Goal: Information Seeking & Learning: Learn about a topic

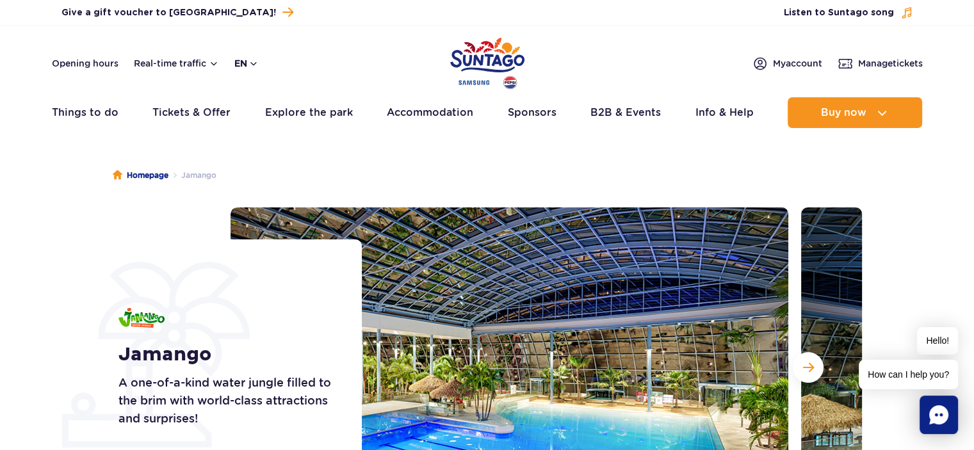
click at [254, 66] on button "en" at bounding box center [246, 63] width 24 height 13
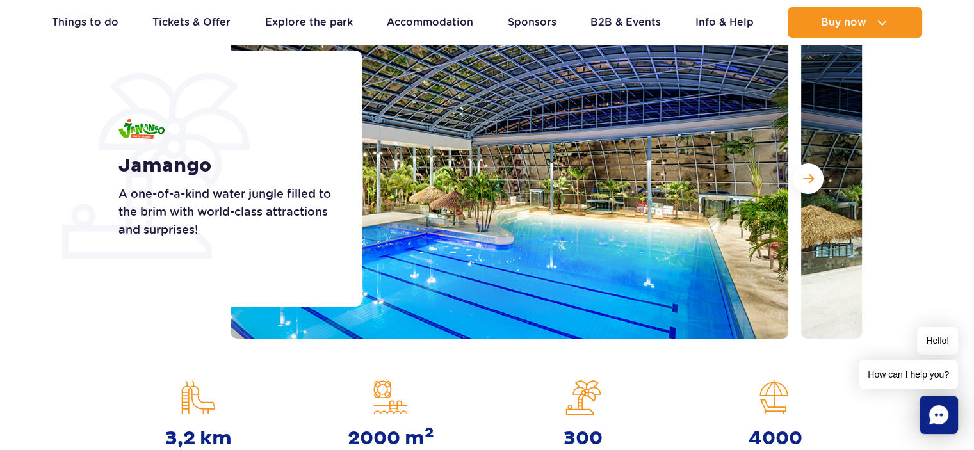
scroll to position [192, 0]
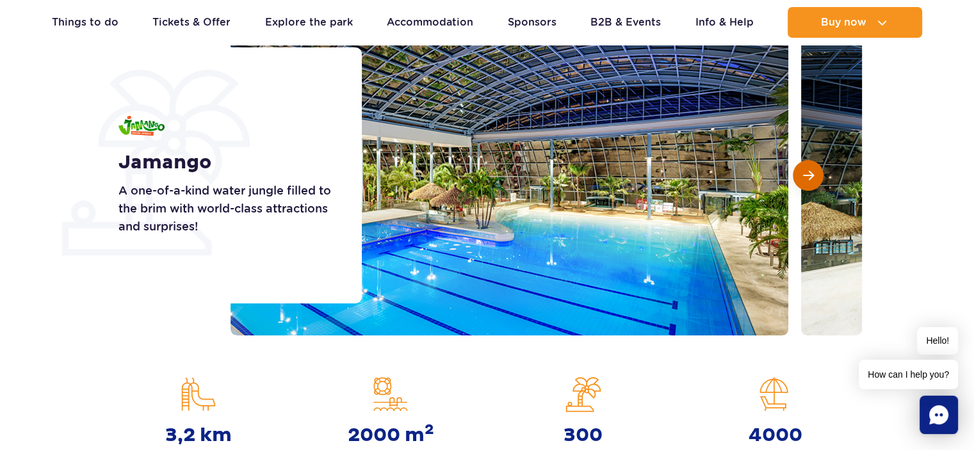
click at [813, 181] on button "Next slide" at bounding box center [808, 175] width 31 height 31
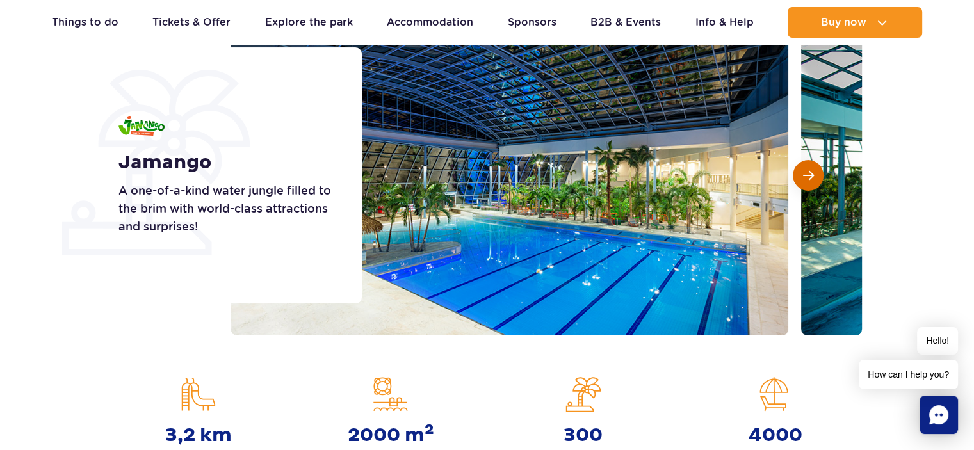
click at [813, 181] on button "Next slide" at bounding box center [808, 175] width 31 height 31
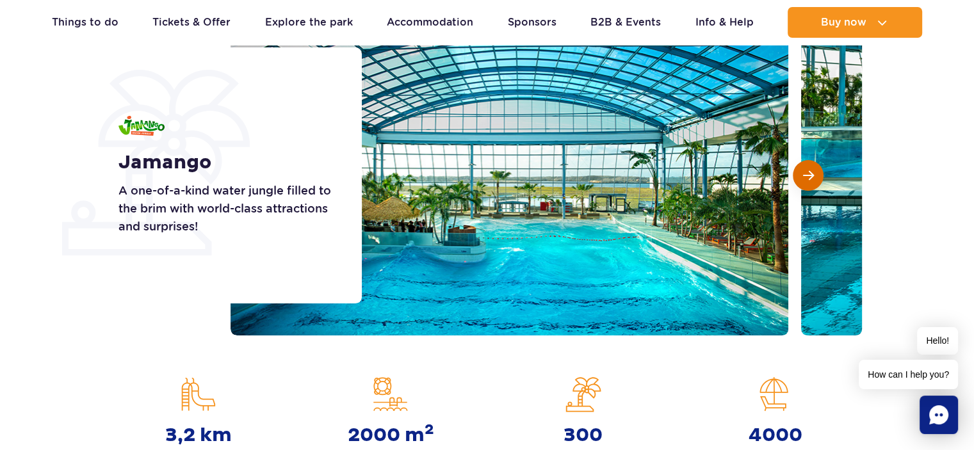
click at [813, 181] on button "Next slide" at bounding box center [808, 175] width 31 height 31
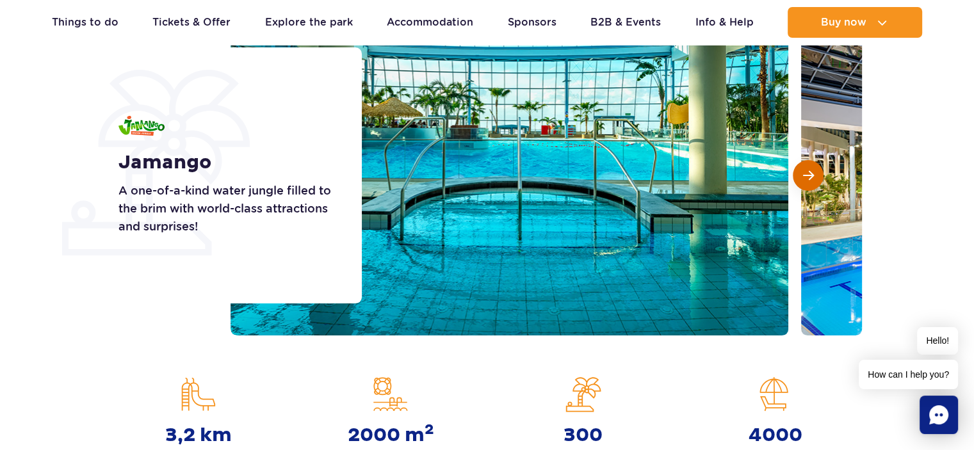
click at [813, 181] on button "Next slide" at bounding box center [808, 175] width 31 height 31
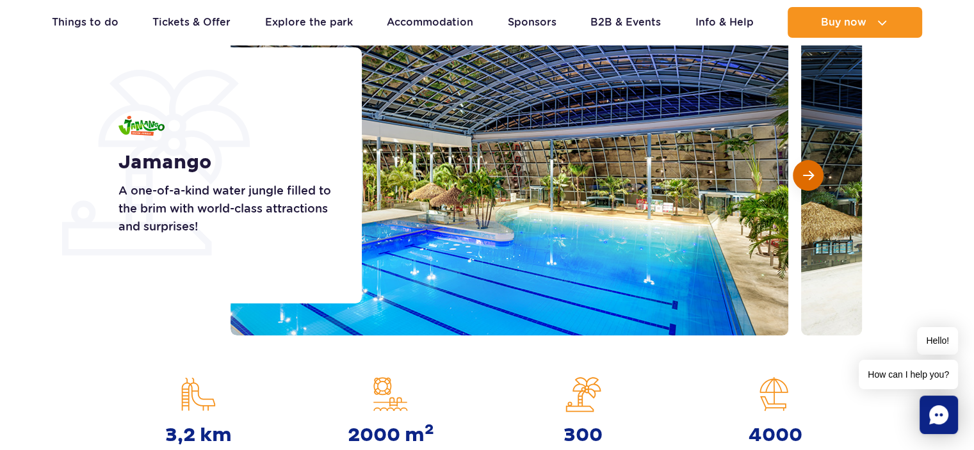
click at [813, 181] on button "Next slide" at bounding box center [808, 175] width 31 height 31
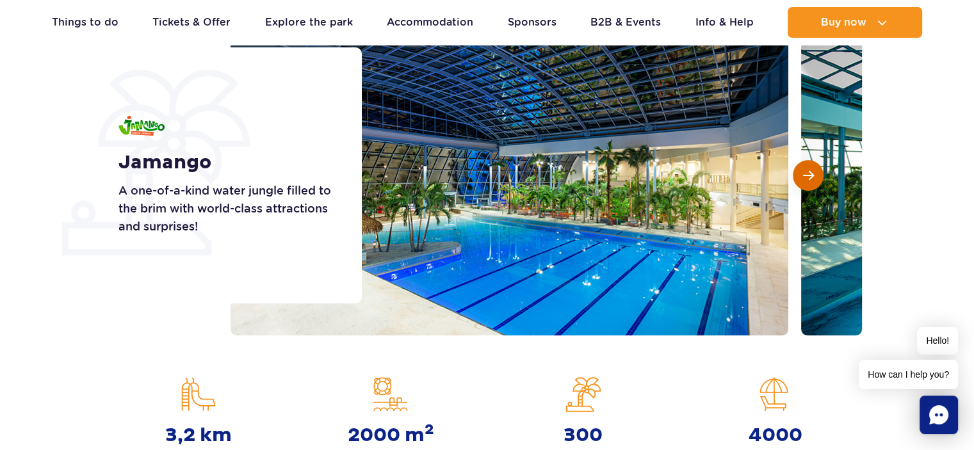
click at [813, 181] on button "Next slide" at bounding box center [808, 175] width 31 height 31
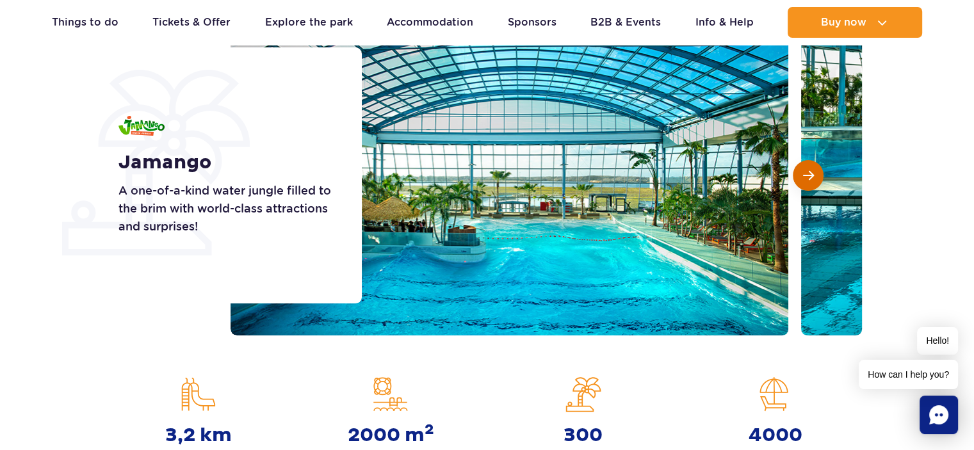
click at [813, 181] on button "Next slide" at bounding box center [808, 175] width 31 height 31
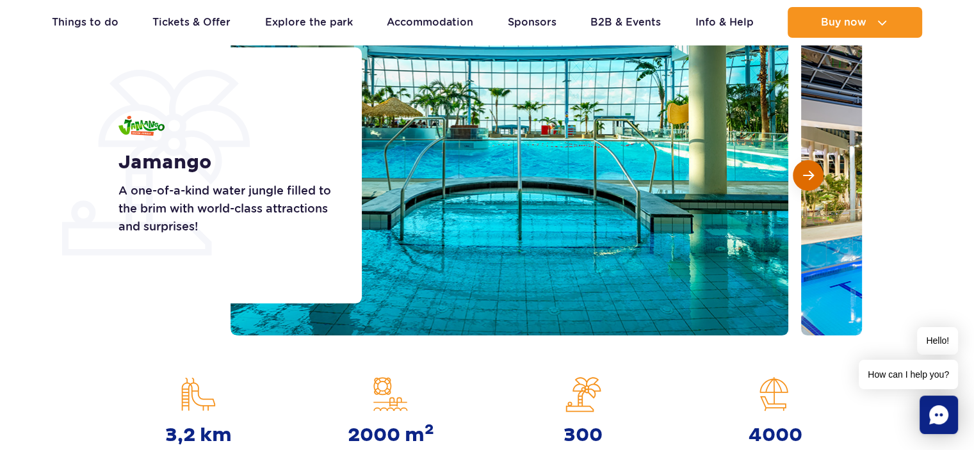
click at [813, 181] on button "Next slide" at bounding box center [808, 175] width 31 height 31
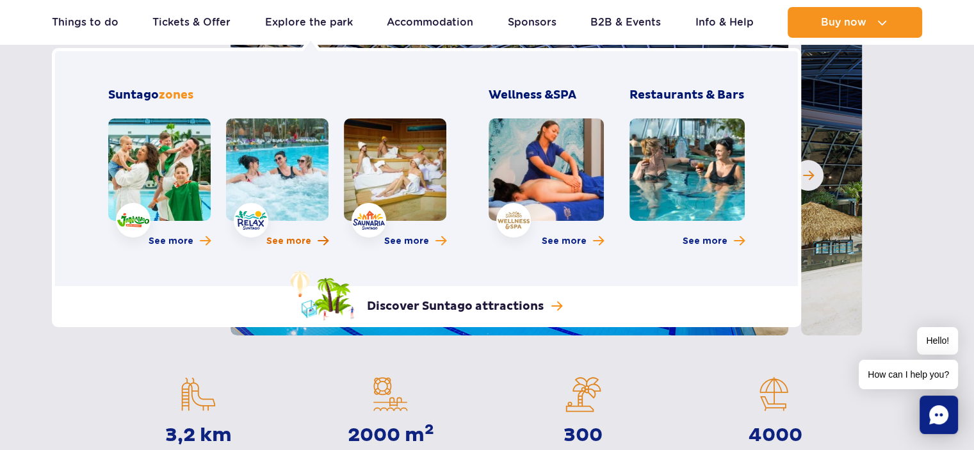
click at [322, 239] on span "More about Relax zone" at bounding box center [323, 241] width 11 height 12
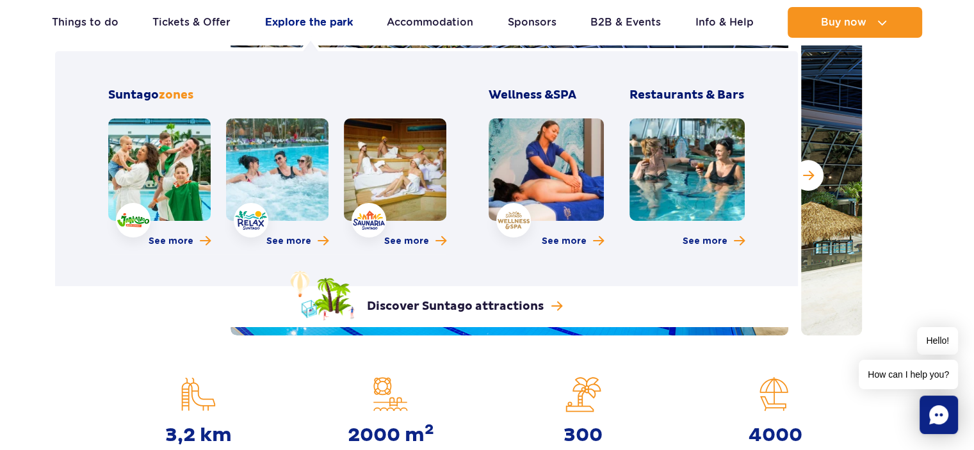
click at [295, 21] on link "Explore the park" at bounding box center [309, 22] width 88 height 31
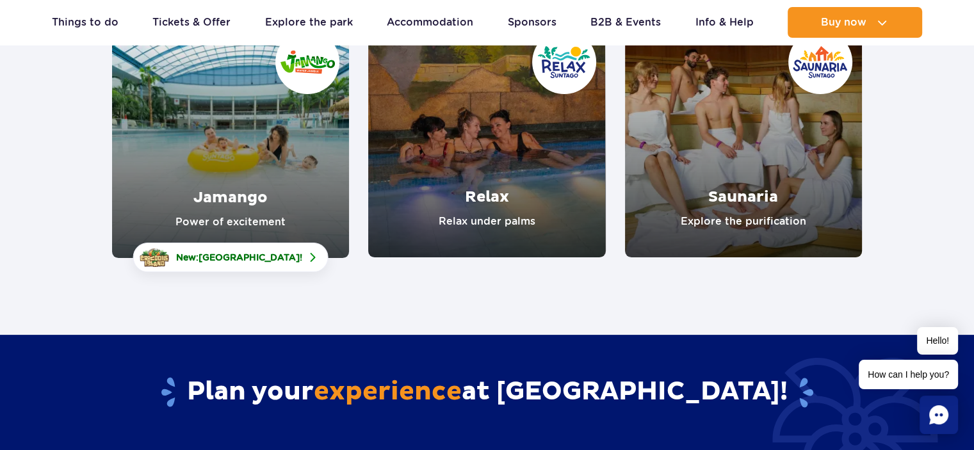
scroll to position [256, 0]
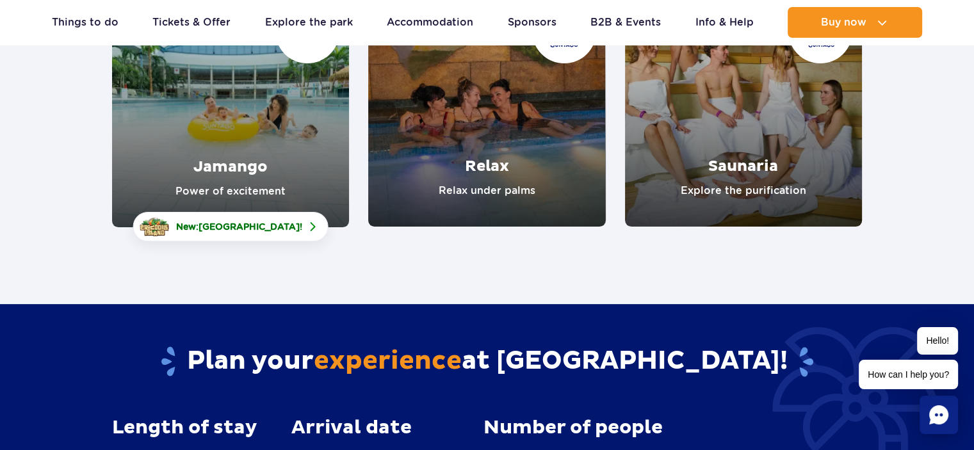
click at [229, 174] on link "Jamango" at bounding box center [230, 109] width 237 height 238
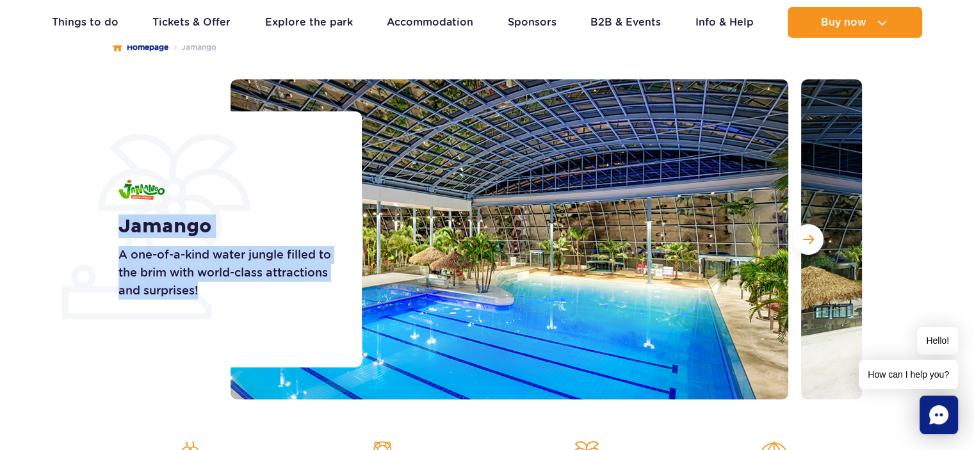
drag, startPoint x: 119, startPoint y: 225, endPoint x: 285, endPoint y: 293, distance: 179.2
click at [285, 293] on div "Jamango A one-of-a-kind water jungle filled to the brim with world-class attrac…" at bounding box center [231, 239] width 259 height 256
copy div "Jamango A one-of-a-kind water jungle filled to the brim with world-class attrac…"
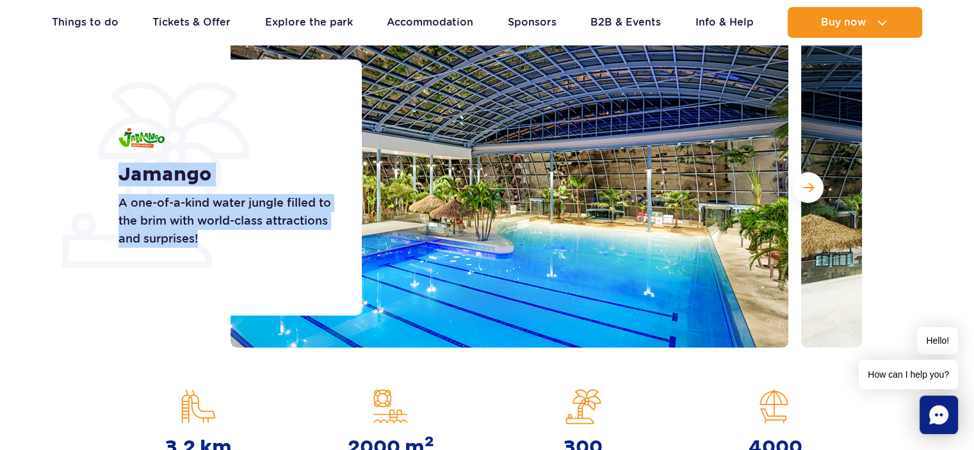
scroll to position [256, 0]
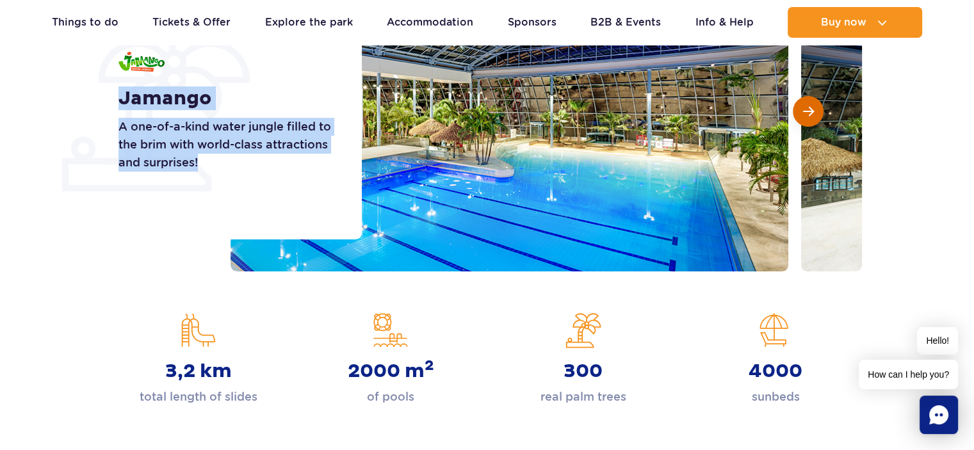
click at [804, 113] on span "Next slide" at bounding box center [808, 112] width 11 height 12
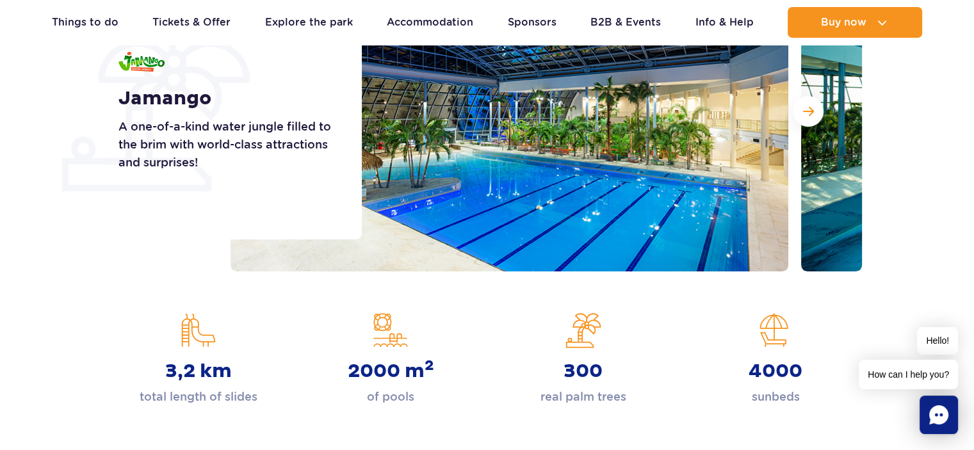
click at [108, 321] on div "3,2 km total length of slides" at bounding box center [198, 358] width 192 height 93
click at [524, 140] on img at bounding box center [510, 111] width 558 height 320
click at [812, 107] on span "Next slide" at bounding box center [808, 112] width 11 height 12
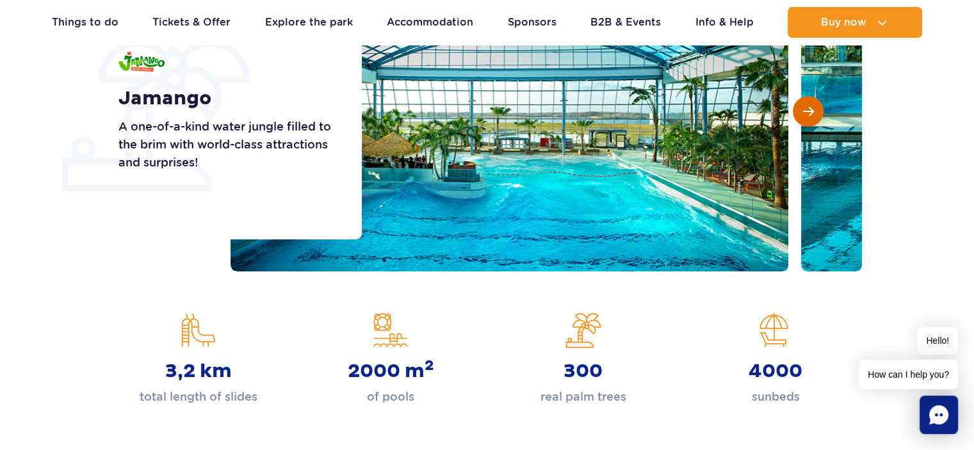
click at [812, 107] on span "Next slide" at bounding box center [808, 112] width 11 height 12
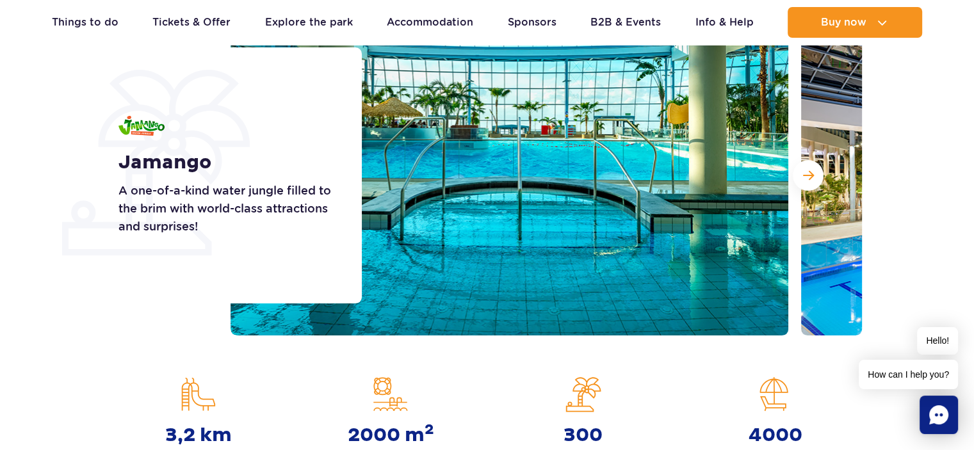
scroll to position [0, 0]
